Goal: Transaction & Acquisition: Purchase product/service

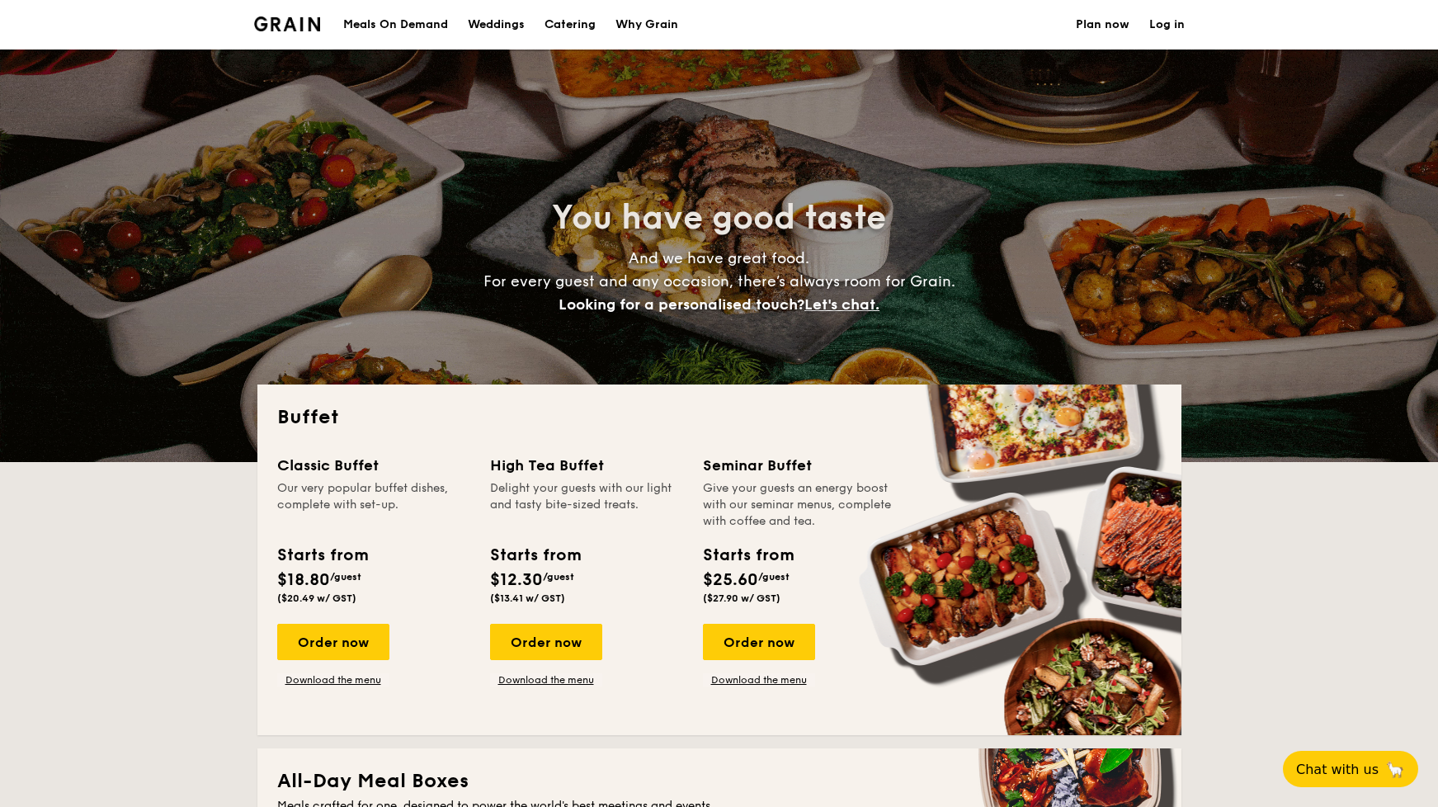
select select
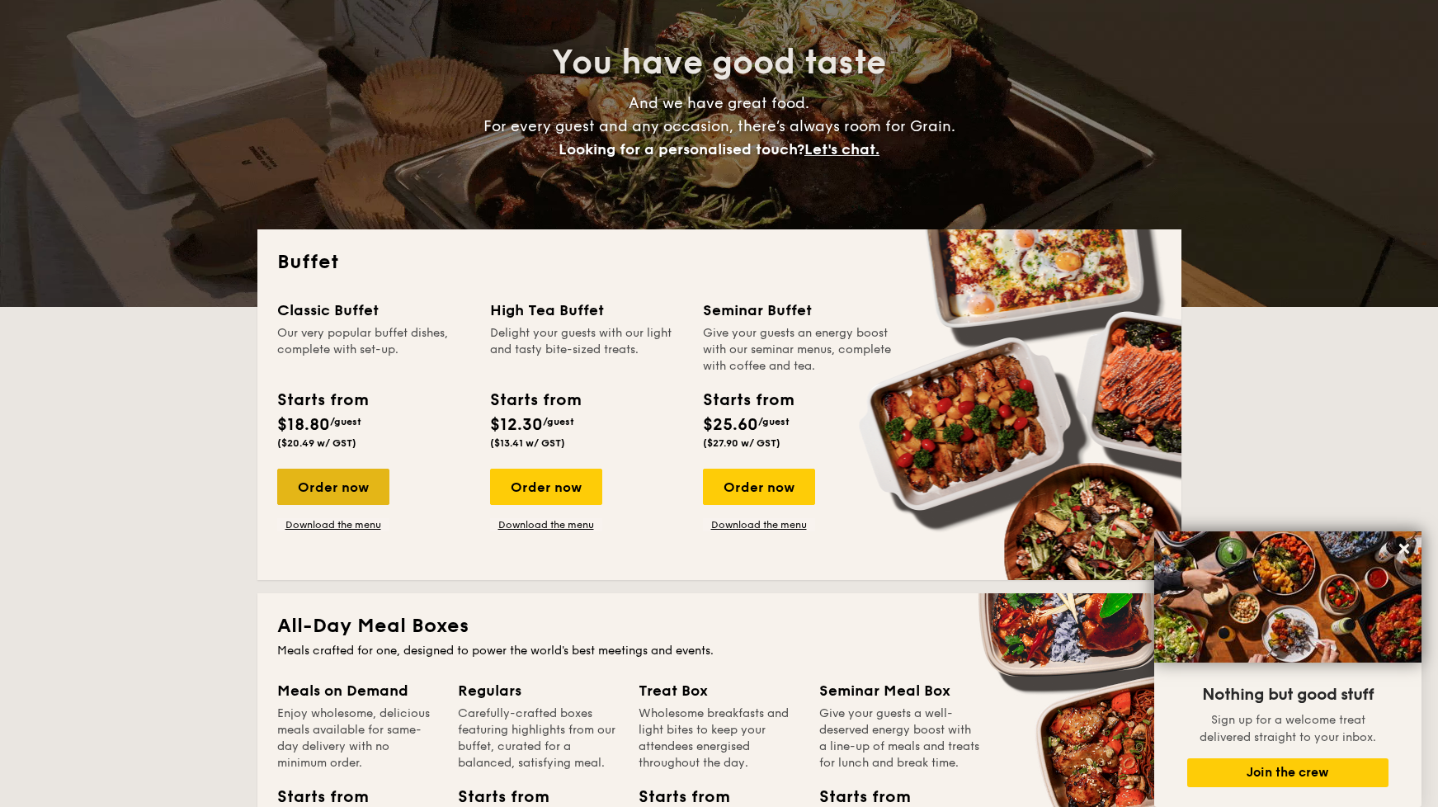
scroll to position [155, 0]
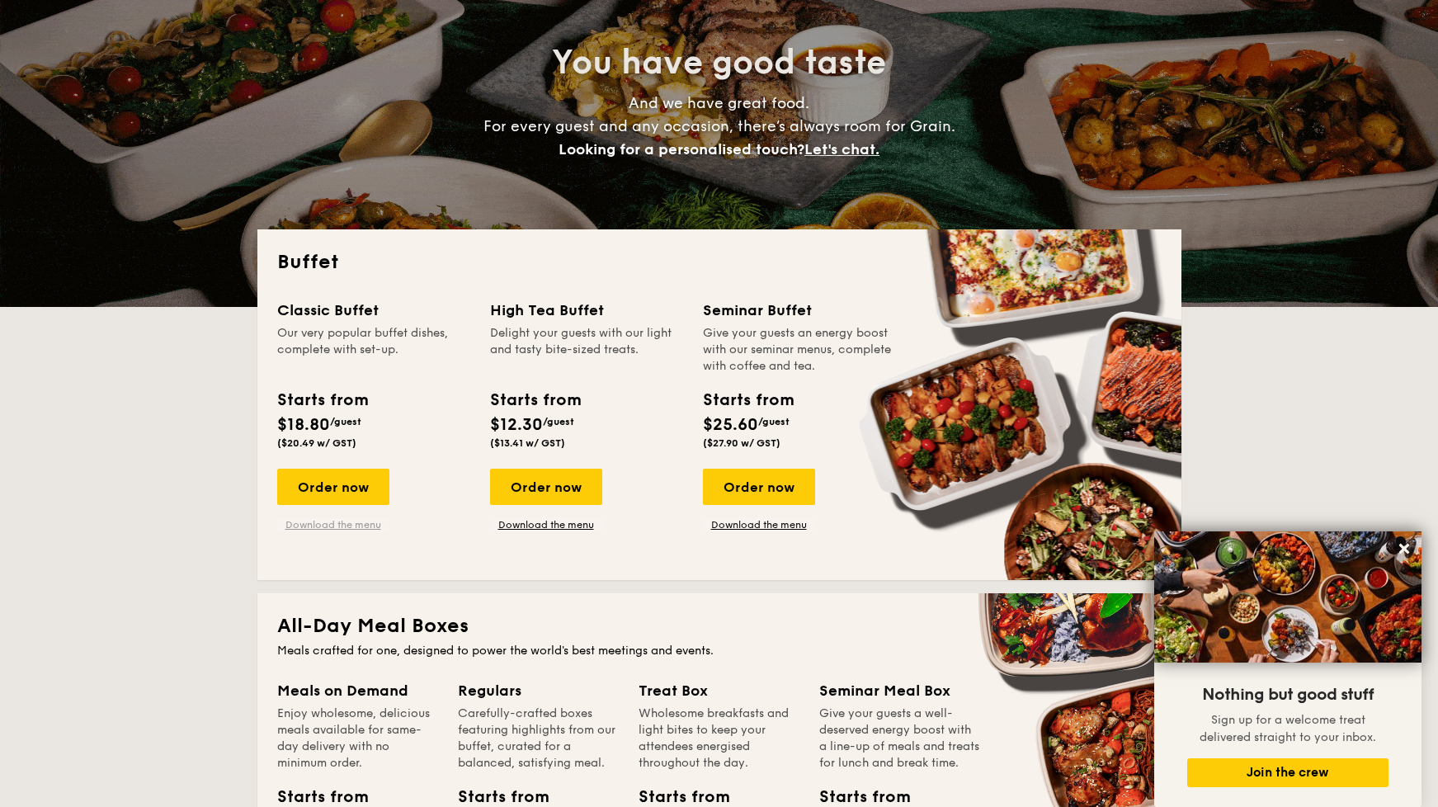
click at [356, 527] on link "Download the menu" at bounding box center [333, 524] width 112 height 13
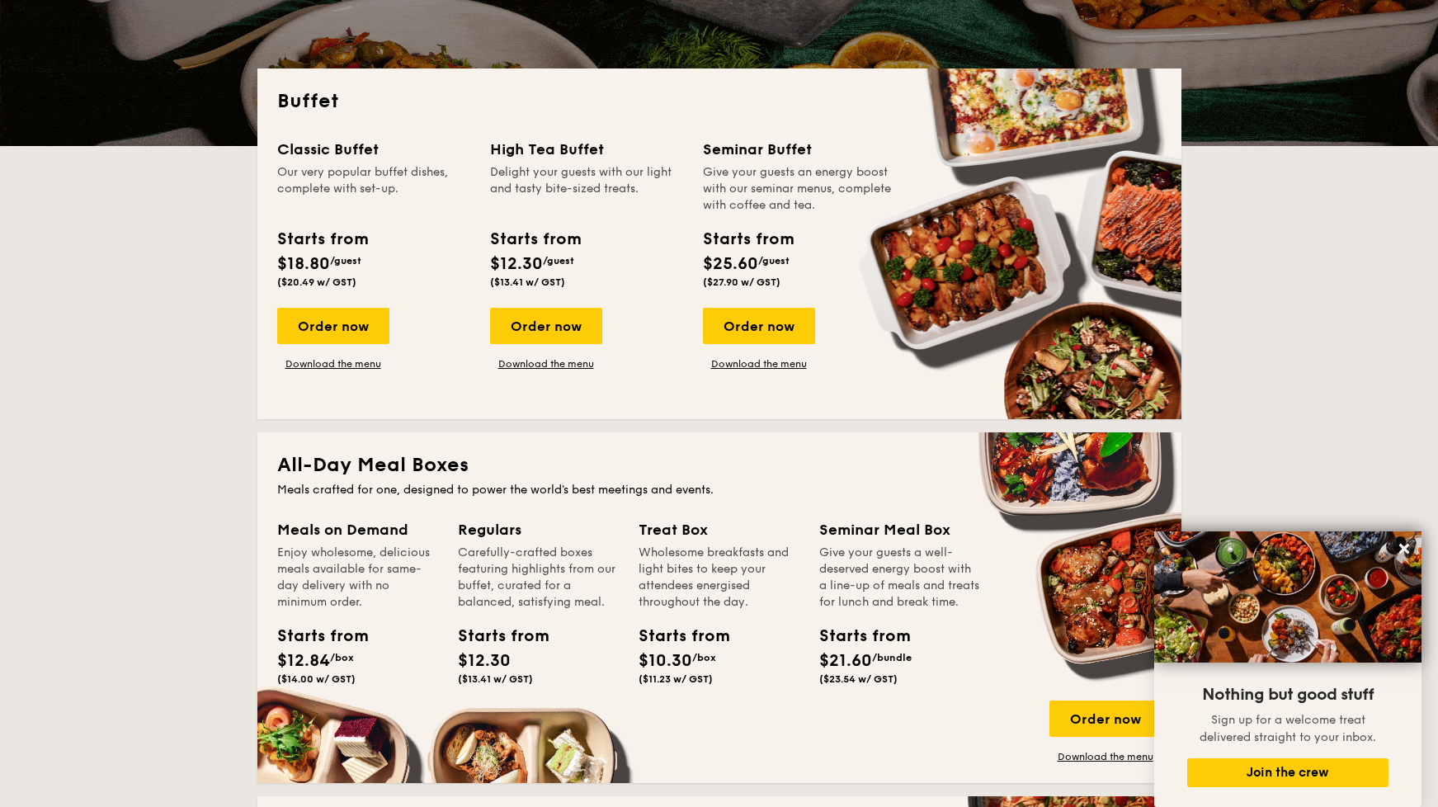
scroll to position [319, 0]
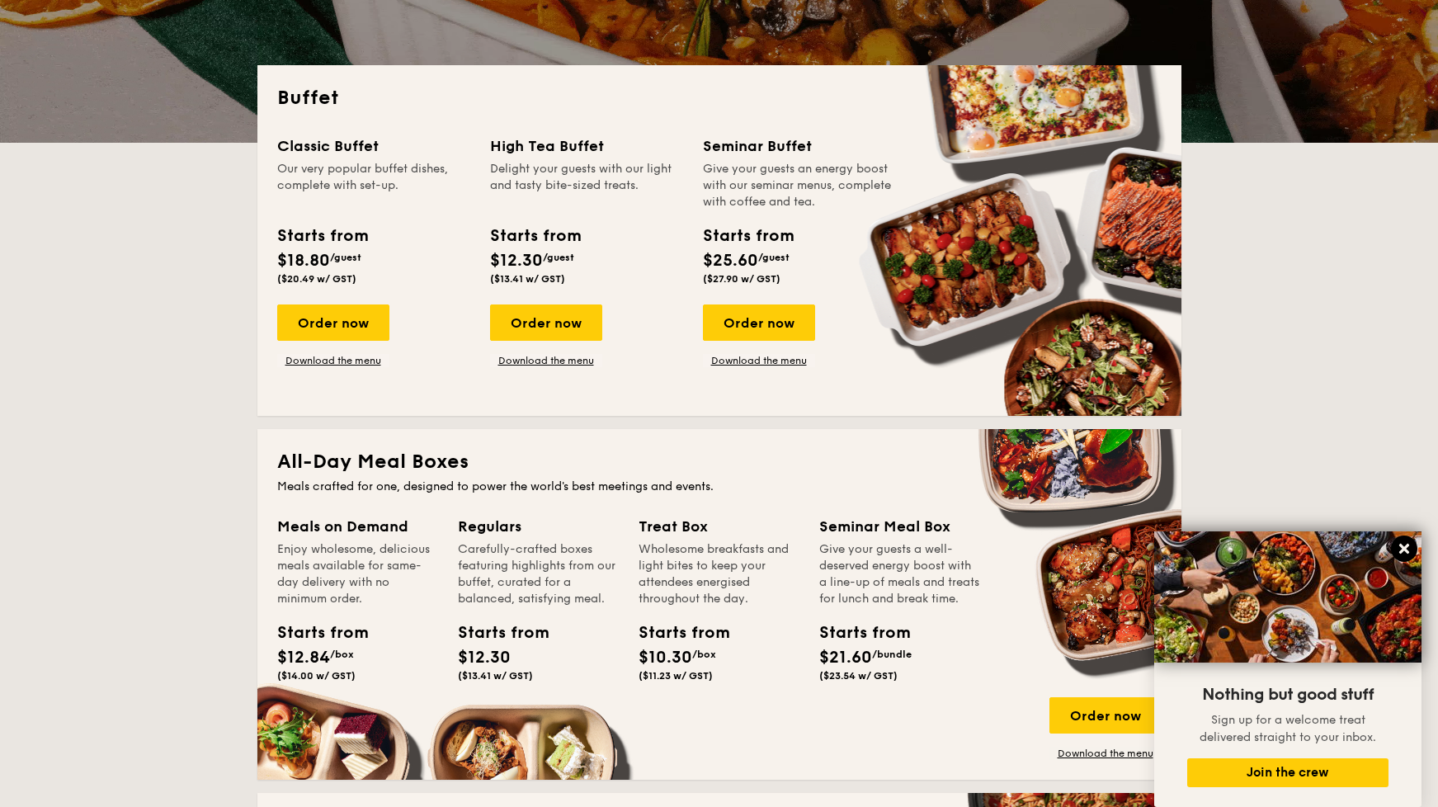
click at [1407, 552] on icon at bounding box center [1404, 549] width 10 height 10
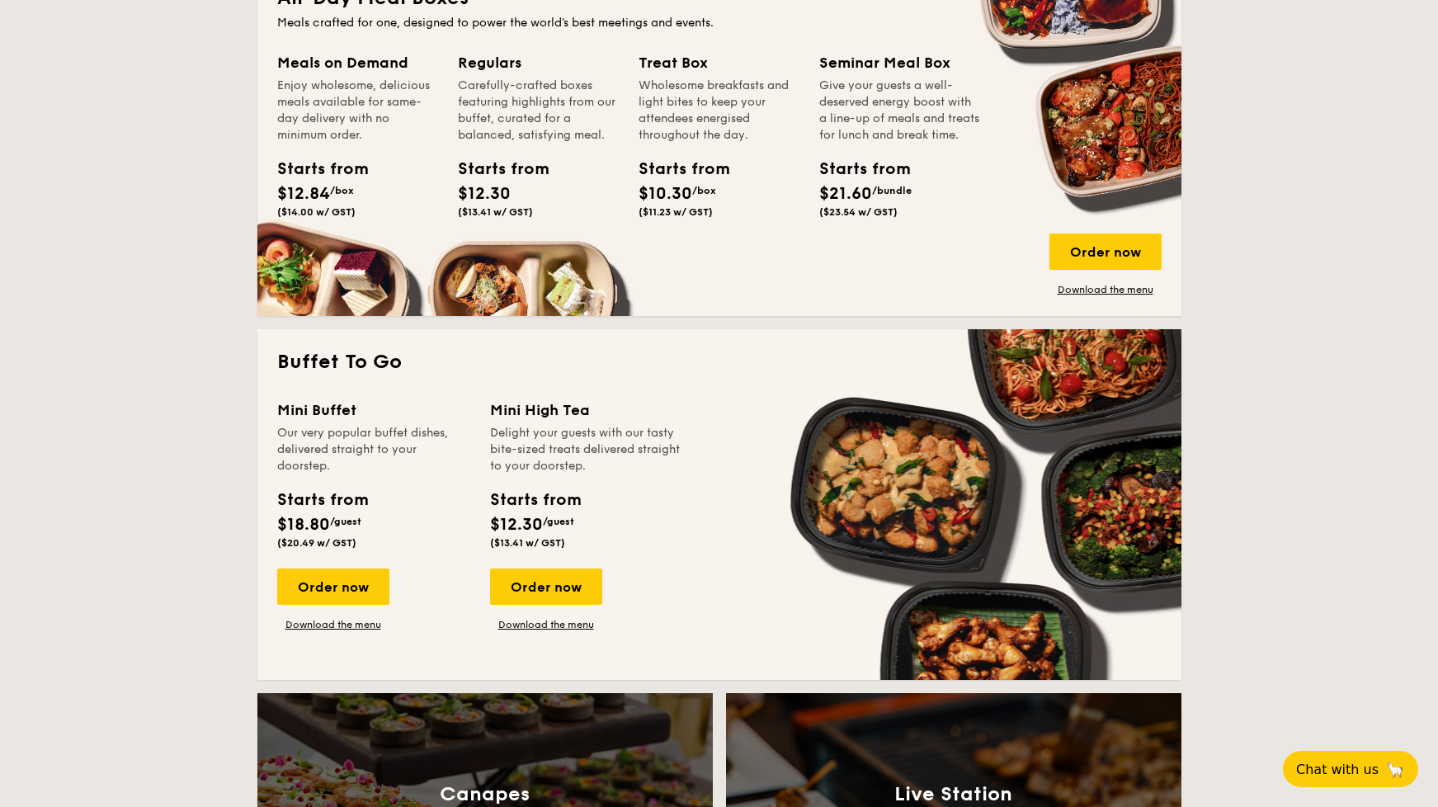
scroll to position [787, 0]
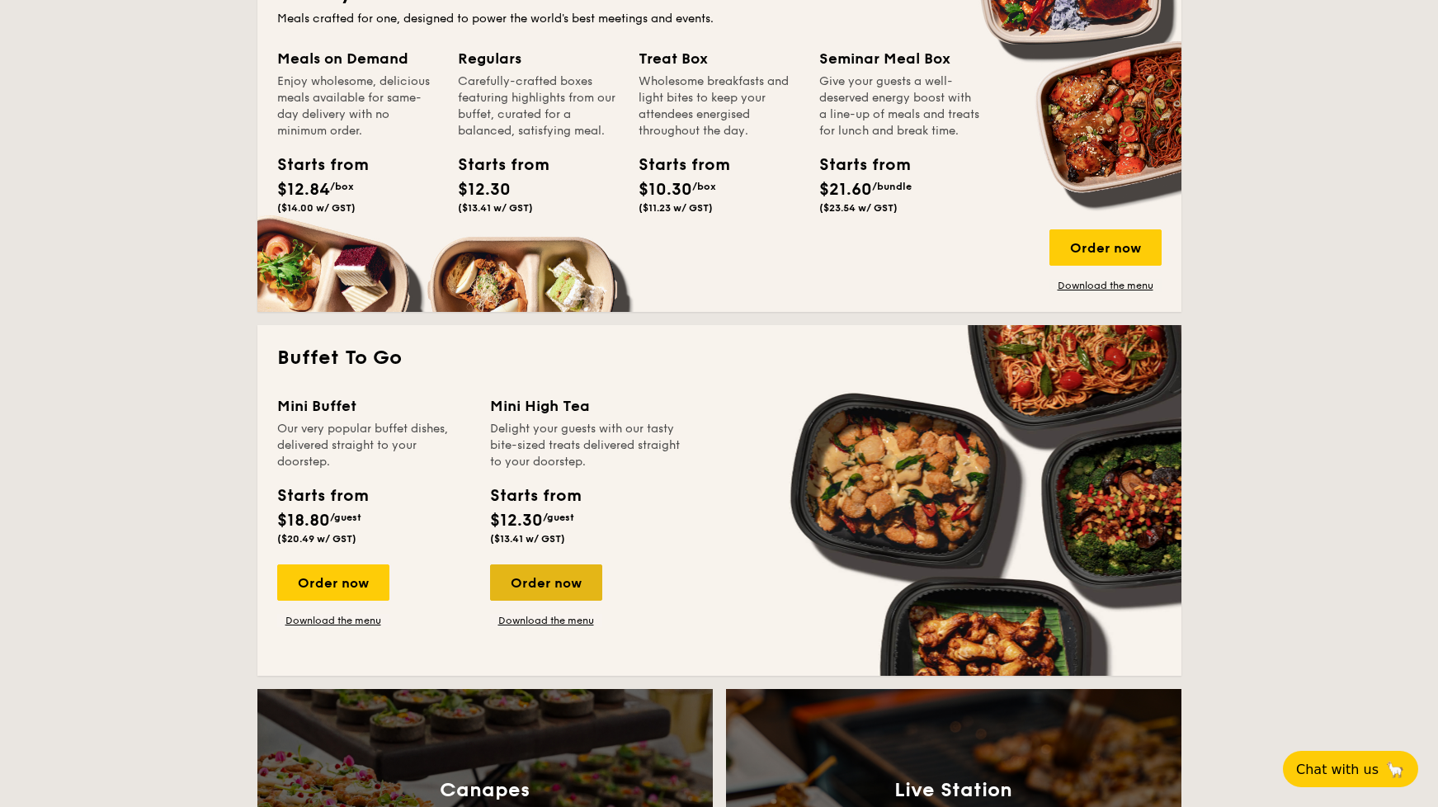
click at [543, 583] on div "Order now" at bounding box center [546, 582] width 112 height 36
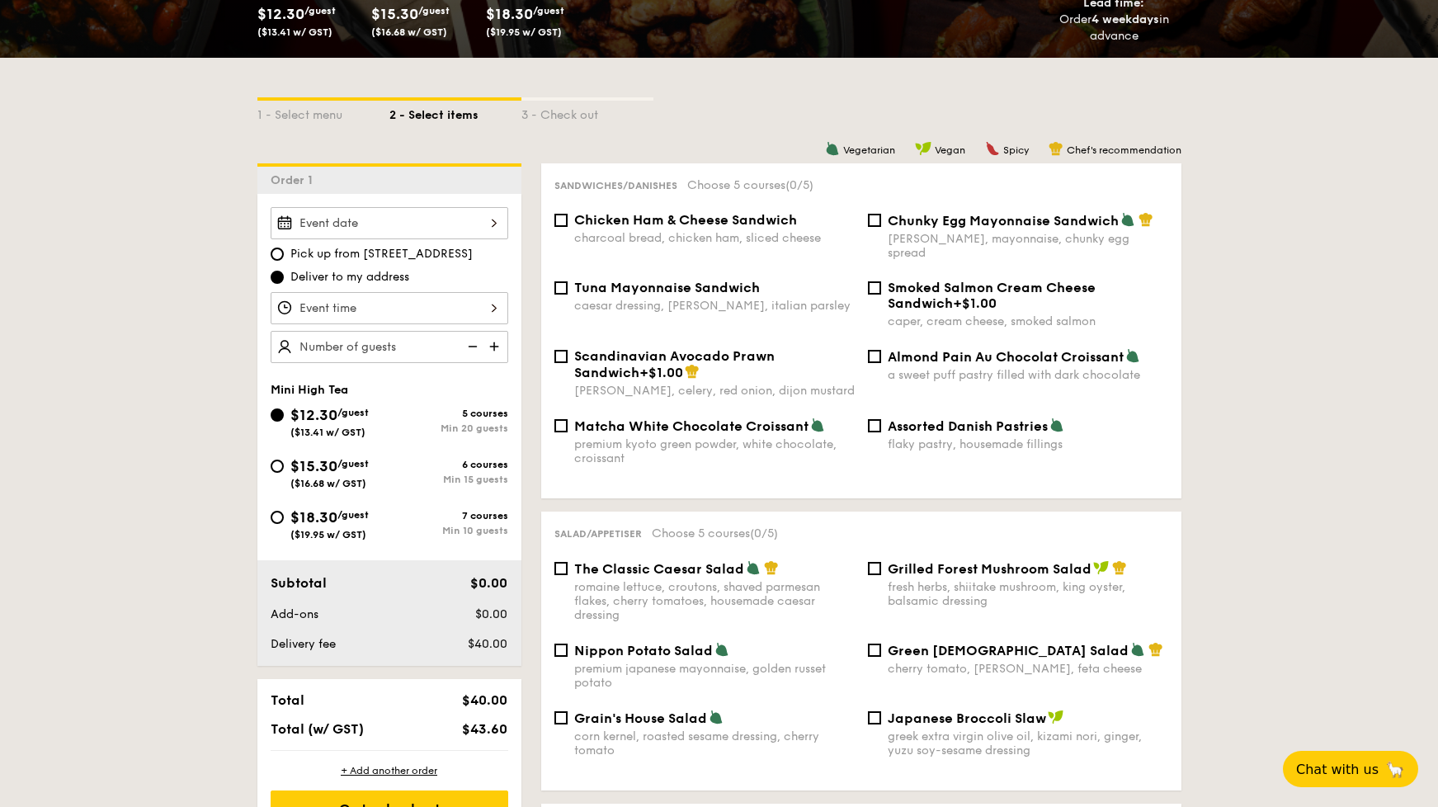
scroll to position [307, 0]
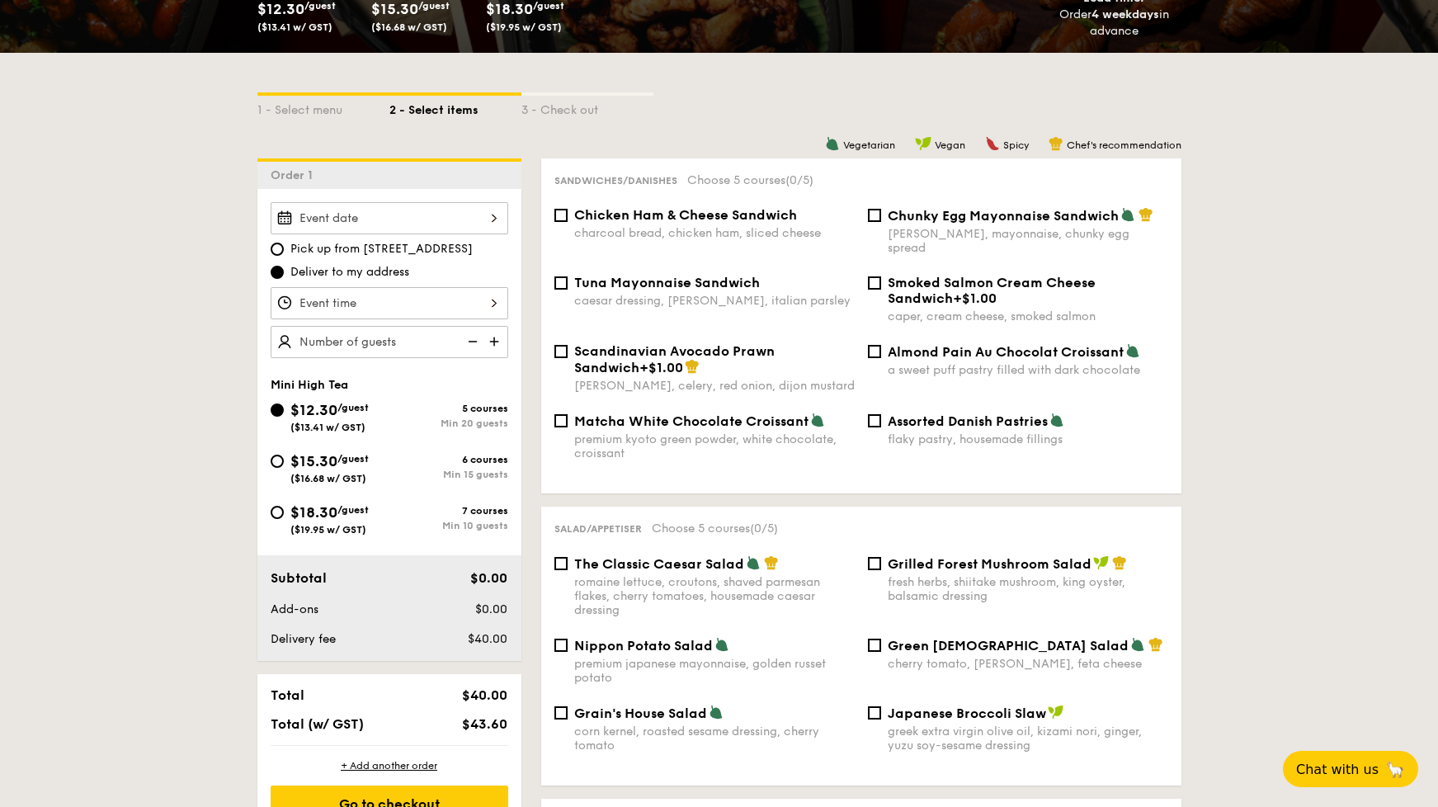
select select
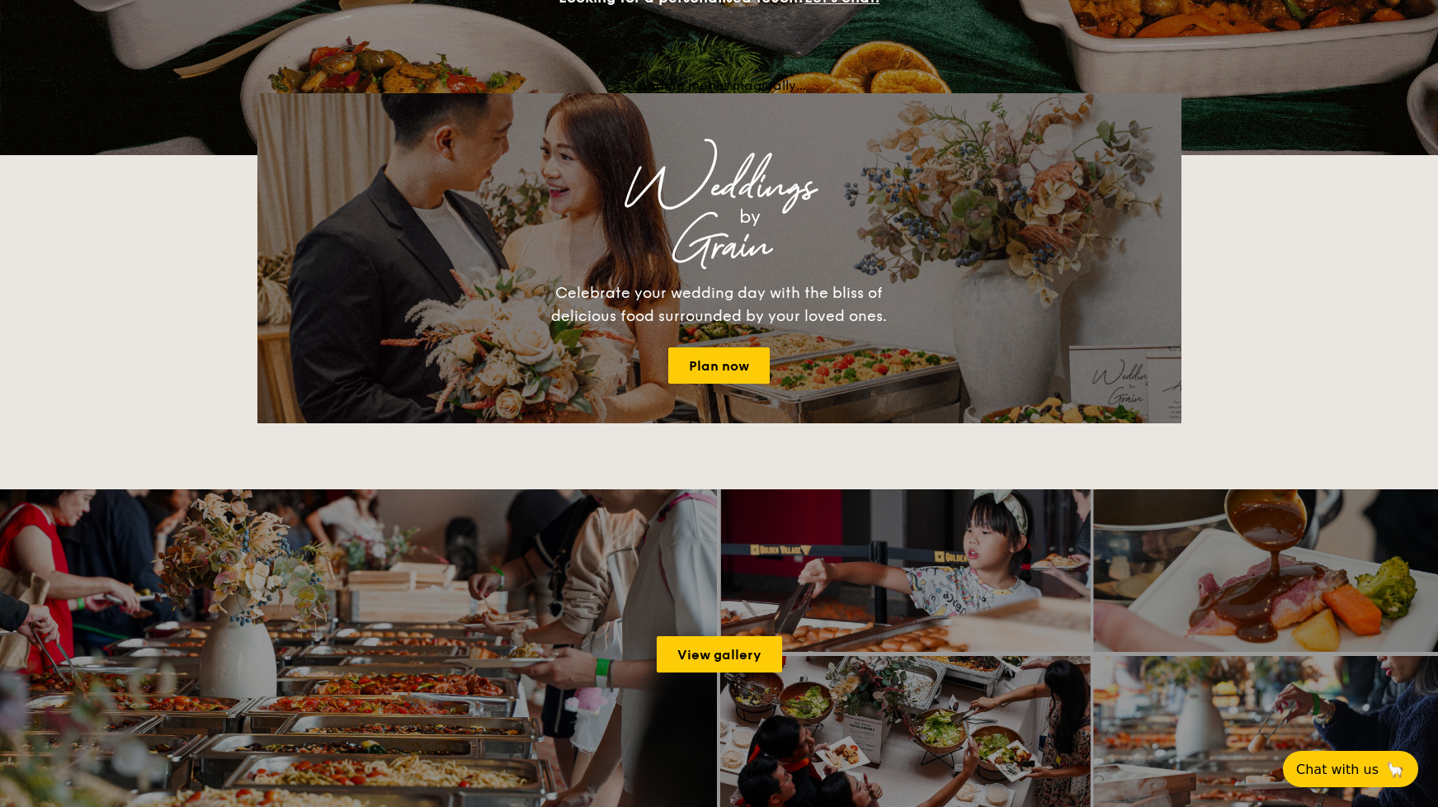
scroll to position [787, 0]
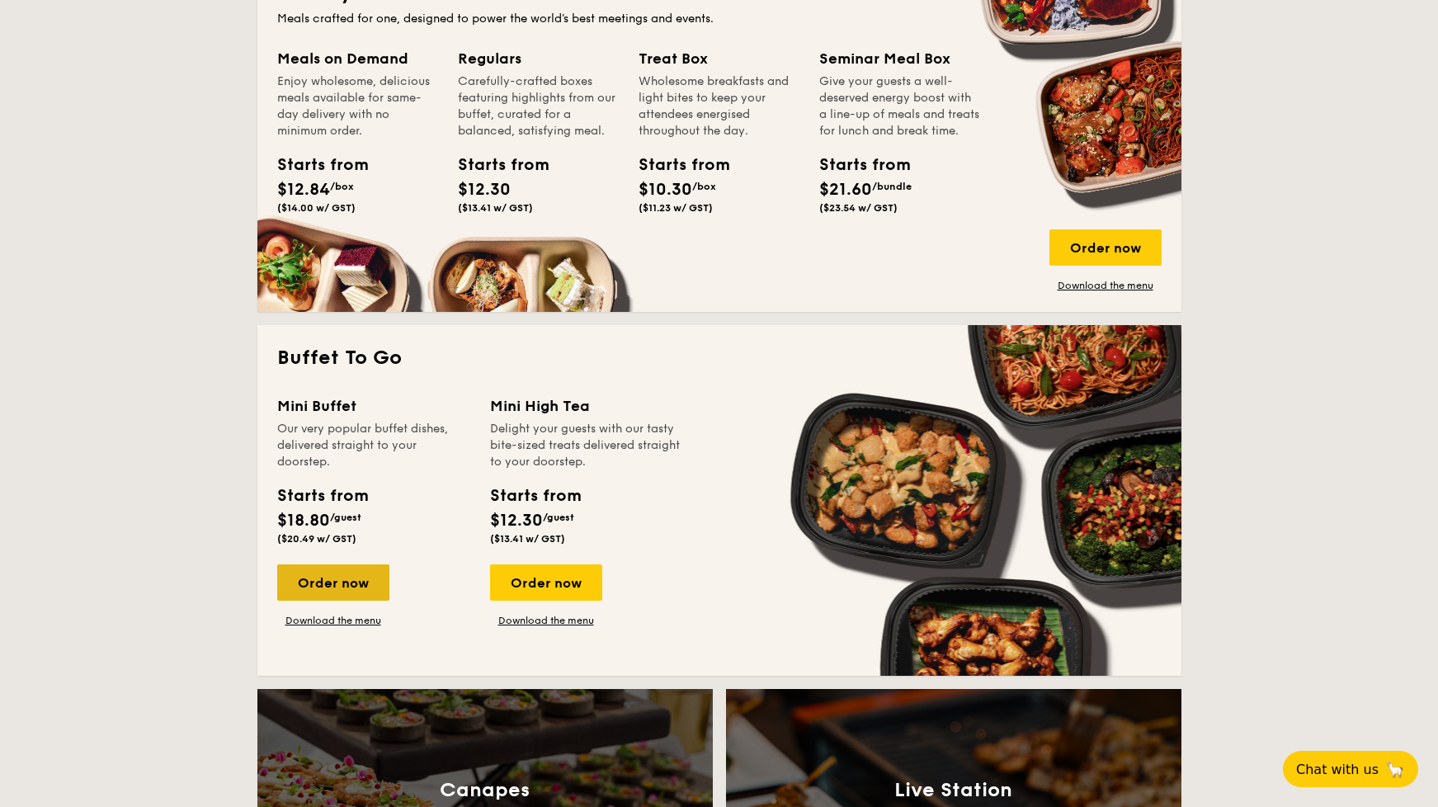
click at [336, 577] on div "Order now" at bounding box center [333, 582] width 112 height 36
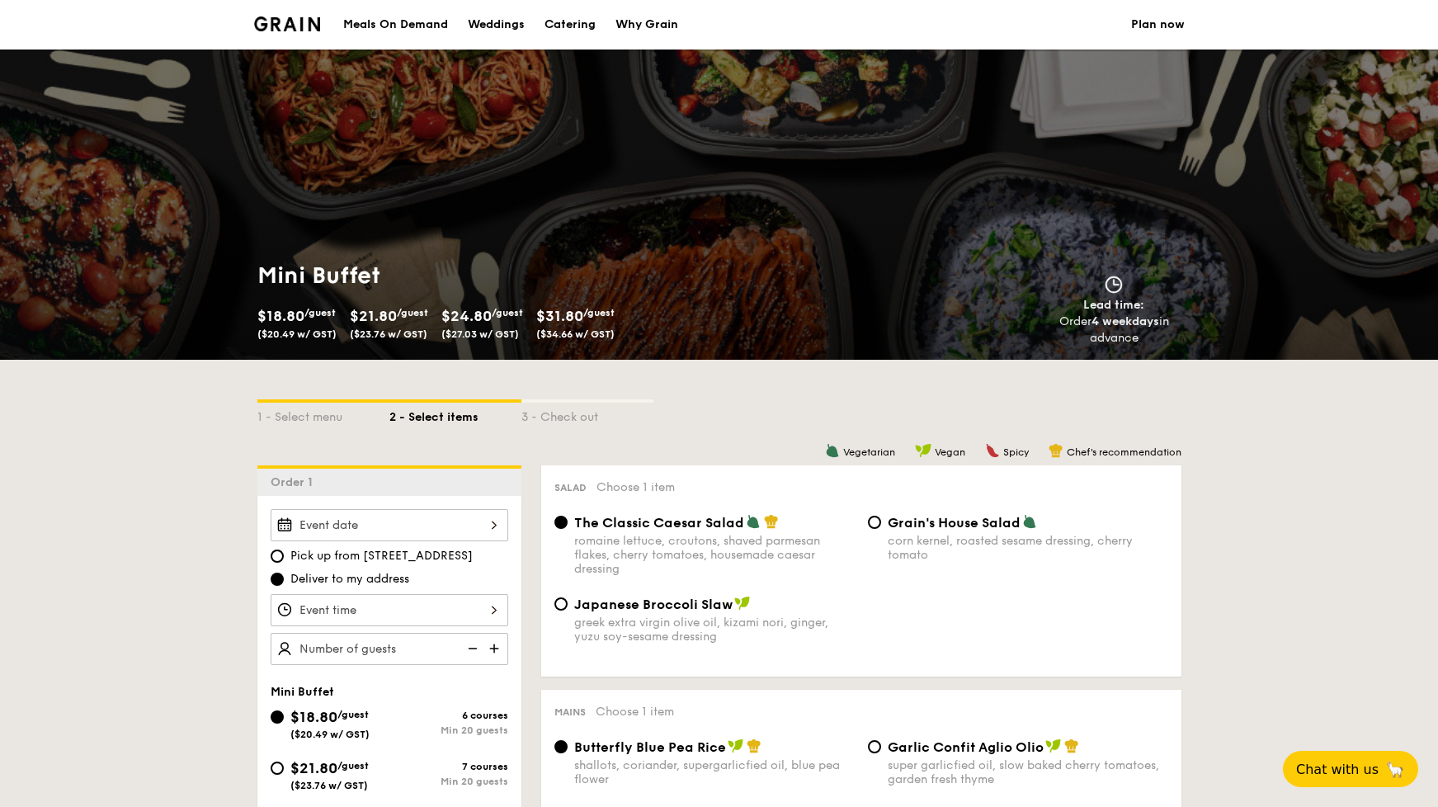
scroll to position [787, 0]
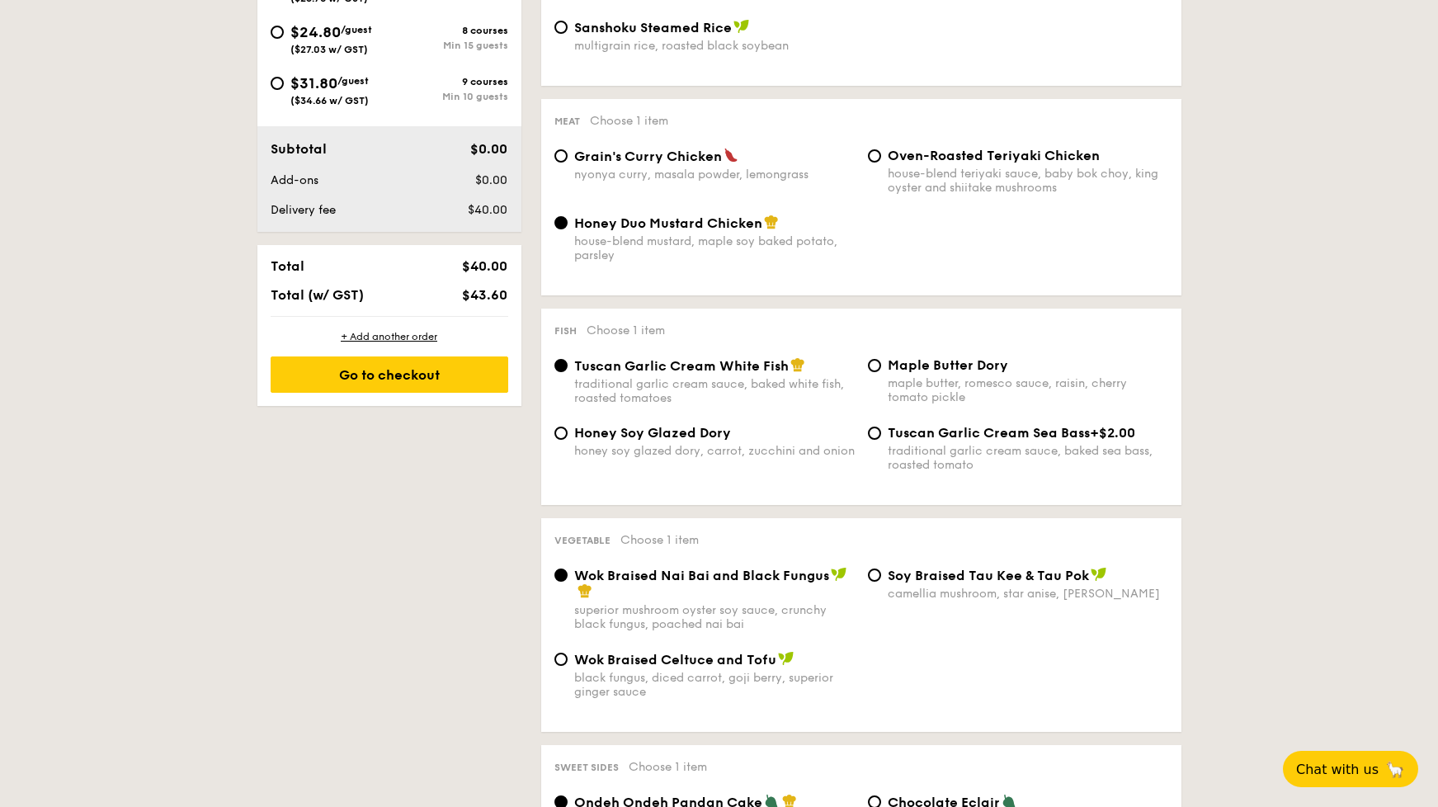
select select
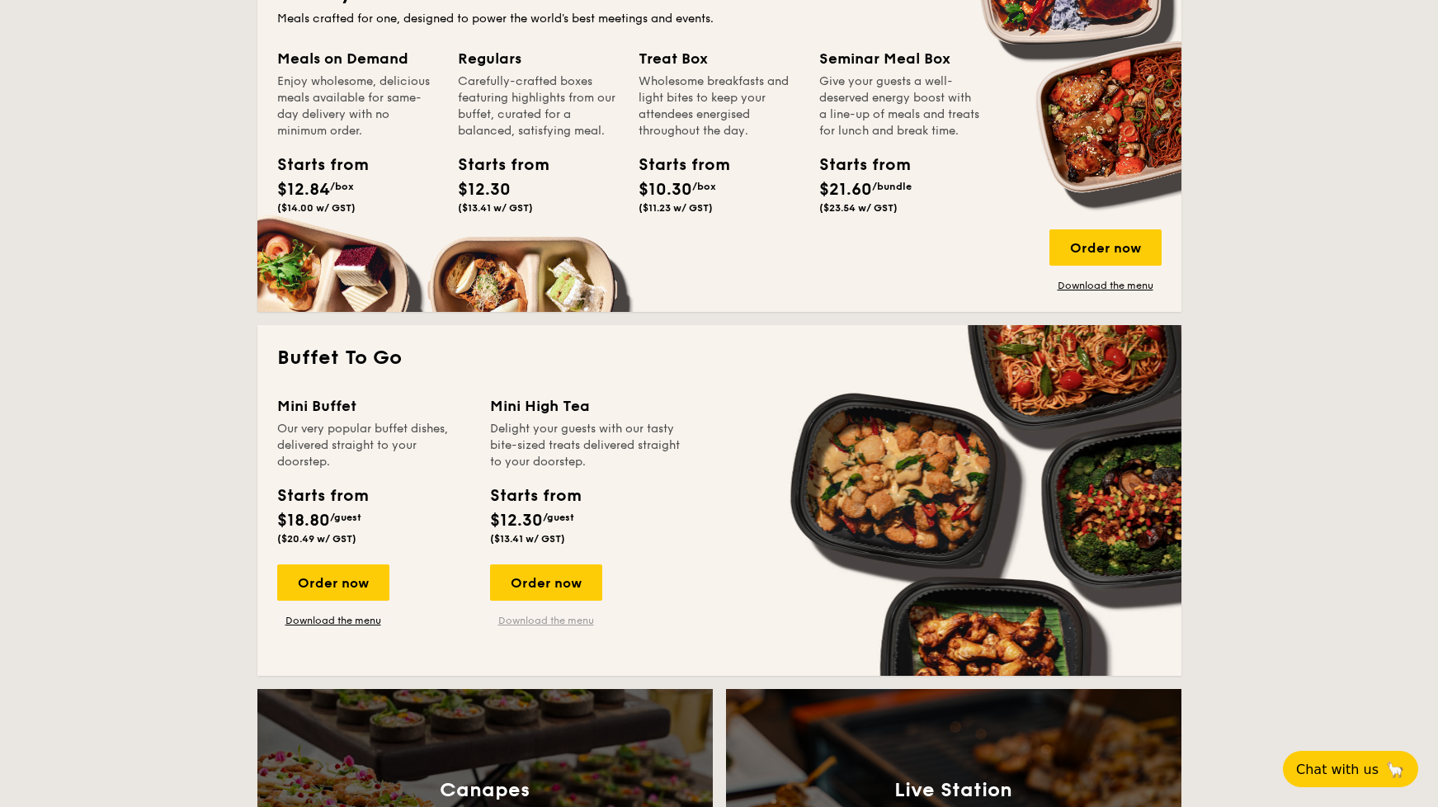
click at [559, 623] on link "Download the menu" at bounding box center [546, 620] width 112 height 13
